Goal: Check status: Check status

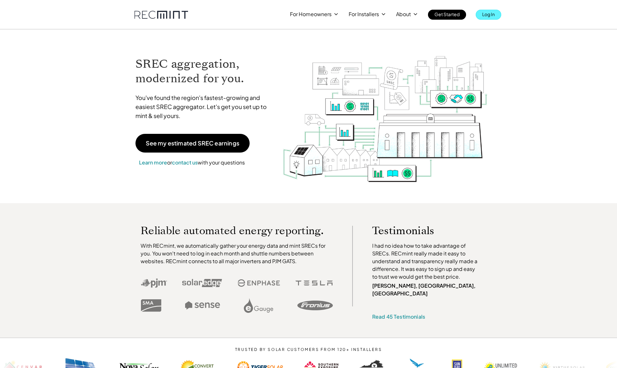
click at [496, 16] on link "Log In" at bounding box center [487, 15] width 25 height 10
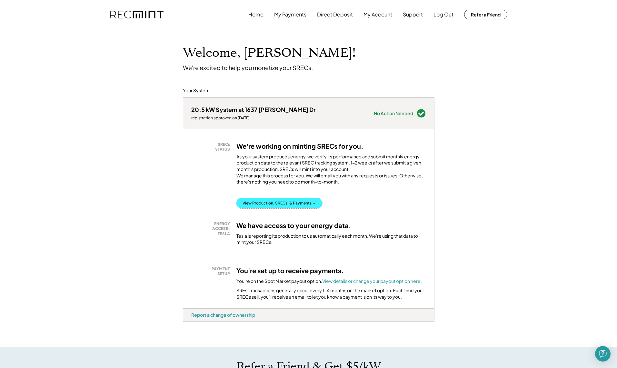
drag, startPoint x: 292, startPoint y: 211, endPoint x: 297, endPoint y: 212, distance: 5.5
click at [292, 208] on button "View Production, SRECs, & Payments →" at bounding box center [279, 203] width 86 height 10
